Goal: Task Accomplishment & Management: Manage account settings

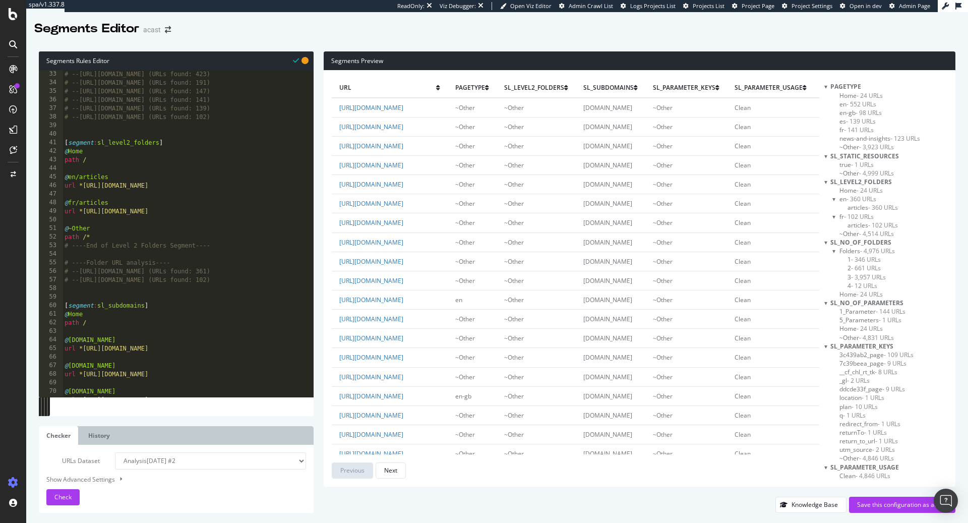
scroll to position [274, 0]
click at [898, 507] on div "Save this configuration as active" at bounding box center [902, 504] width 90 height 9
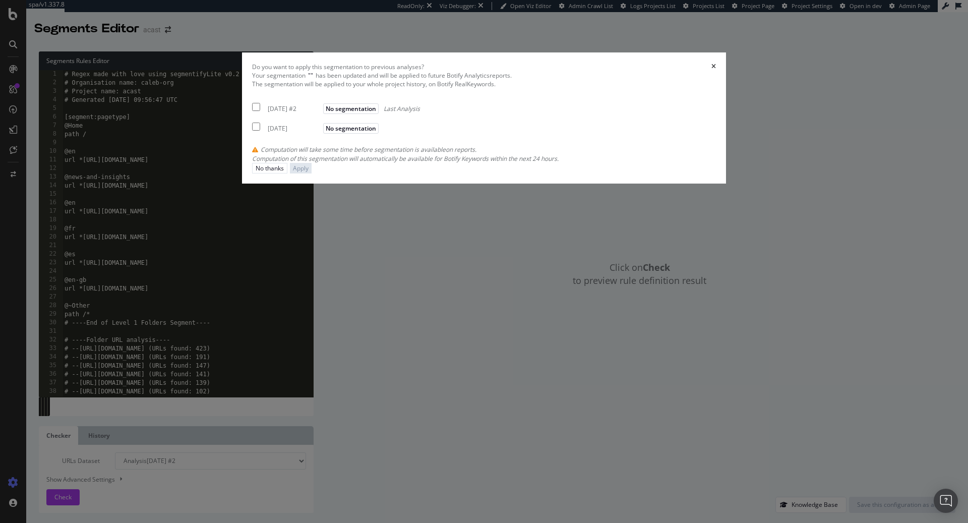
click at [321, 113] on div "[DATE] #2" at bounding box center [294, 108] width 53 height 9
checkbox input "true"
click at [336, 163] on div "Your segmentation " " has been updated and will be applied to future Botify Ana…" at bounding box center [484, 117] width 464 height 92
click at [321, 133] on div "[DATE]" at bounding box center [294, 128] width 53 height 9
checkbox input "true"
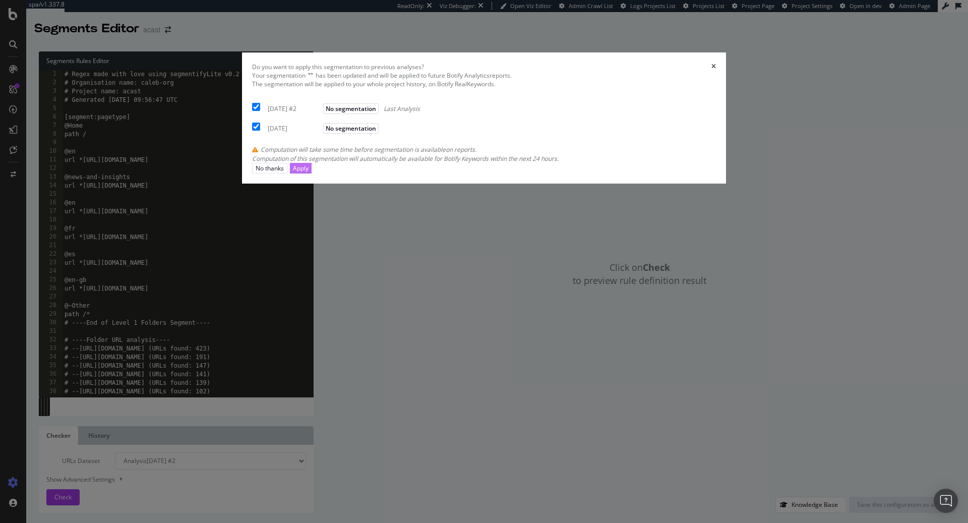
click at [312, 173] on button "Apply" at bounding box center [301, 168] width 22 height 11
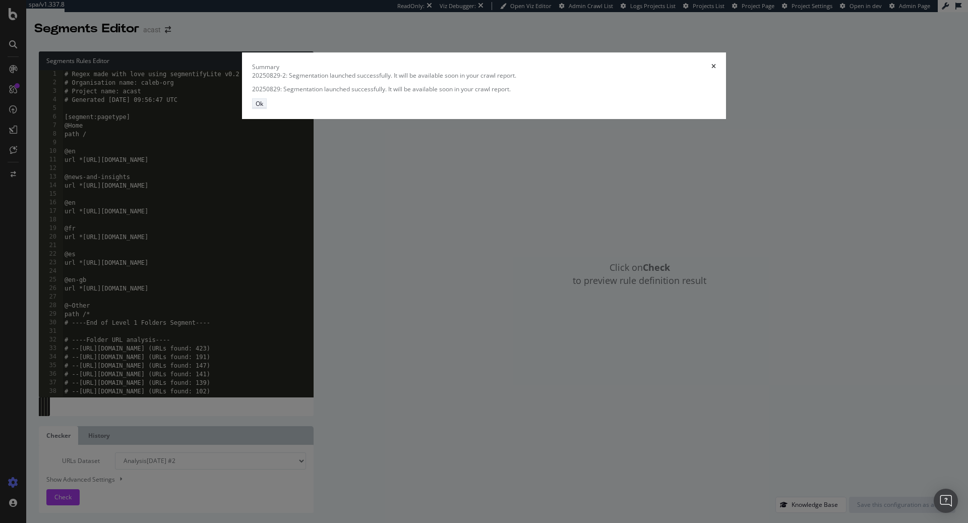
click at [267, 109] on button "Ok" at bounding box center [259, 103] width 15 height 11
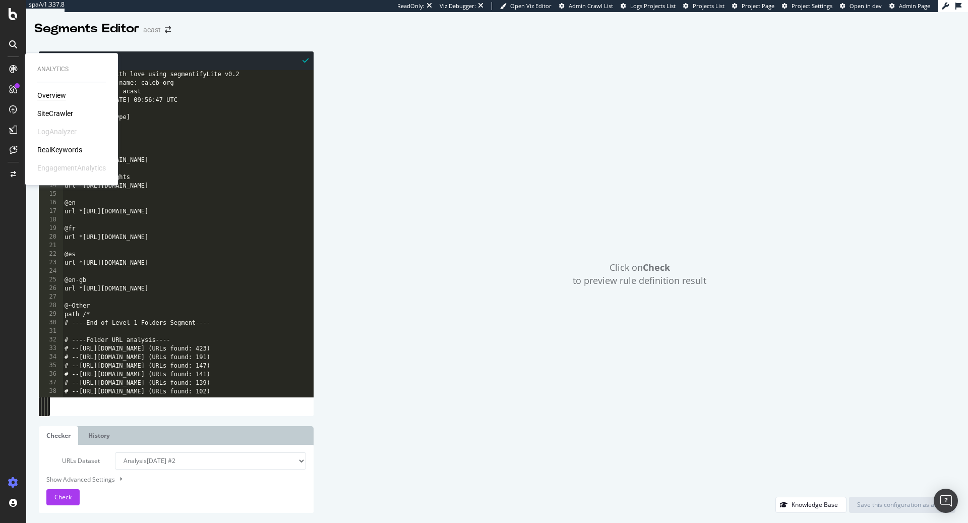
click at [54, 91] on div "Overview" at bounding box center [51, 95] width 29 height 10
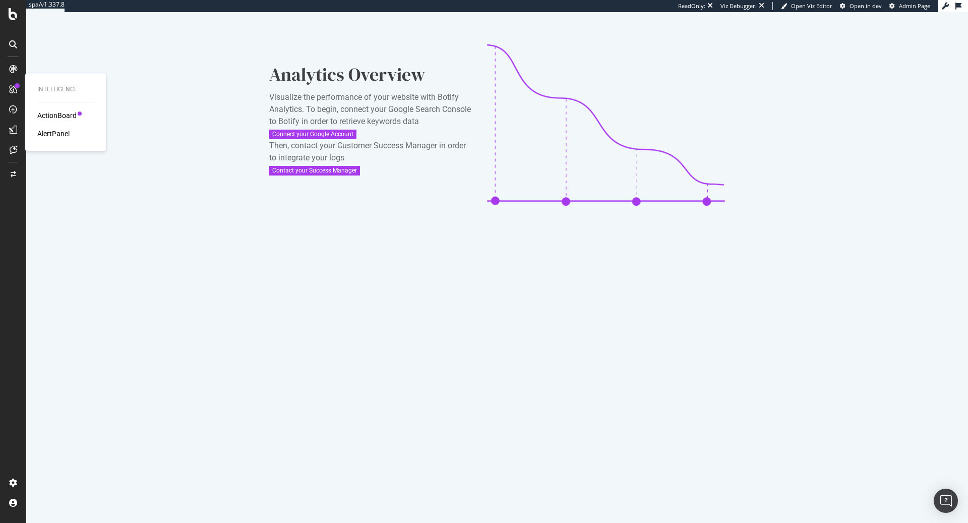
click at [59, 124] on div "ActionBoard AlertPanel" at bounding box center [65, 124] width 56 height 28
click at [59, 118] on div "ActionBoard" at bounding box center [56, 115] width 39 height 10
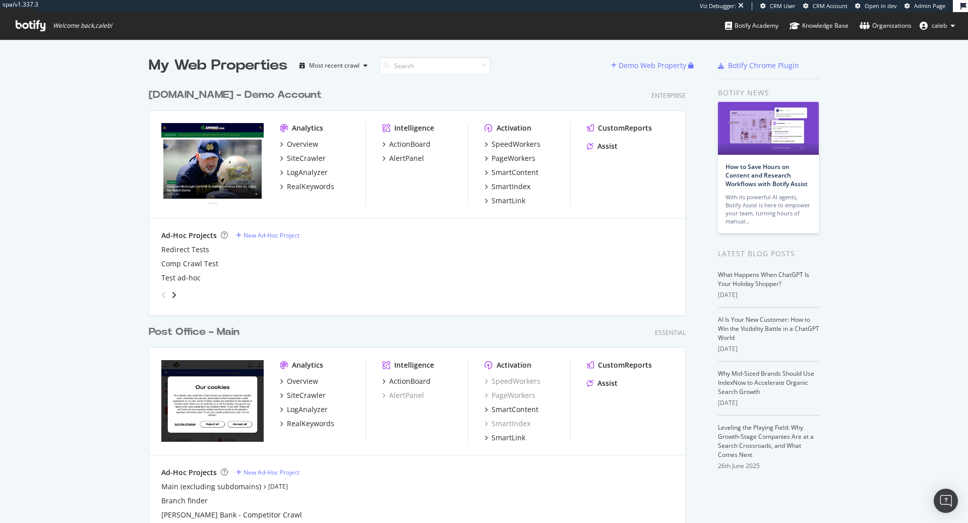
scroll to position [523, 968]
